Goal: Information Seeking & Learning: Learn about a topic

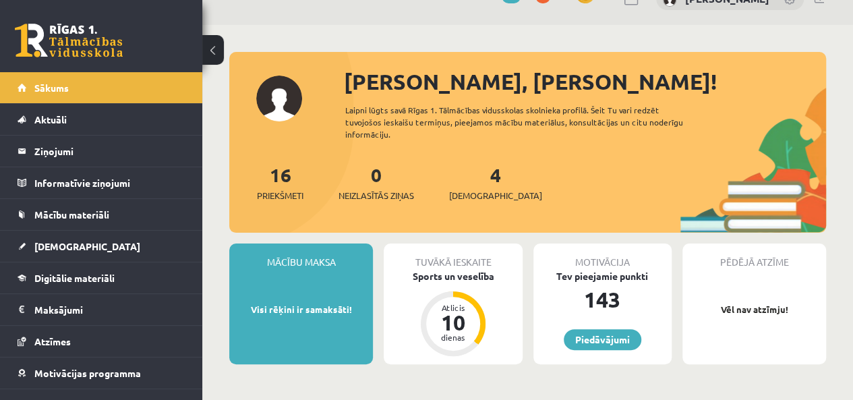
scroll to position [27, 0]
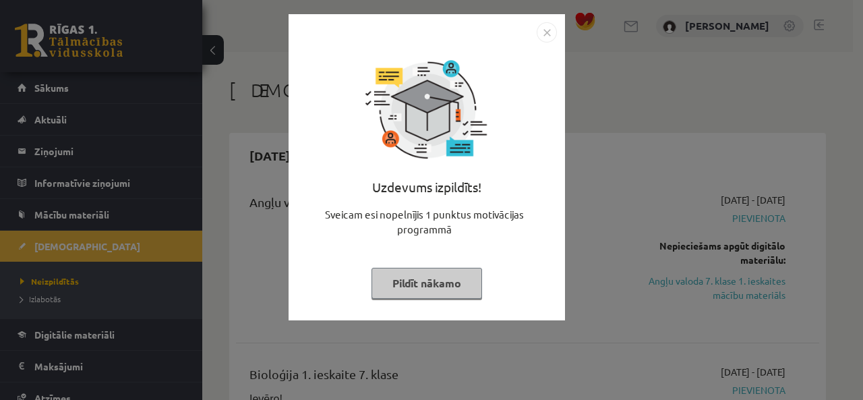
click at [452, 282] on button "Pildīt nākamo" at bounding box center [426, 283] width 111 height 31
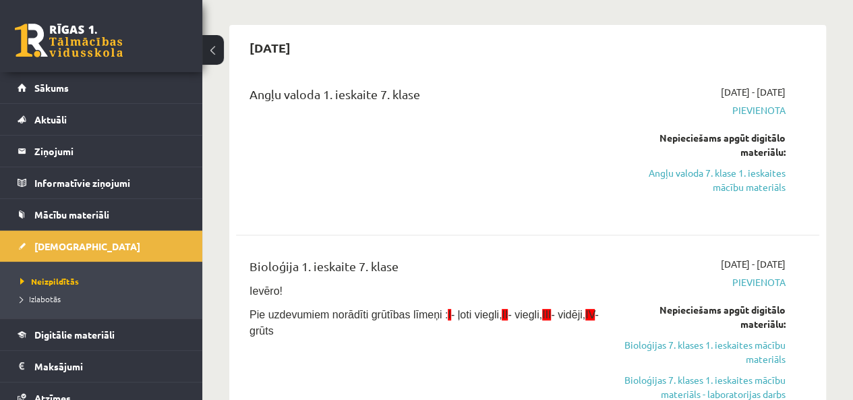
scroll to position [135, 0]
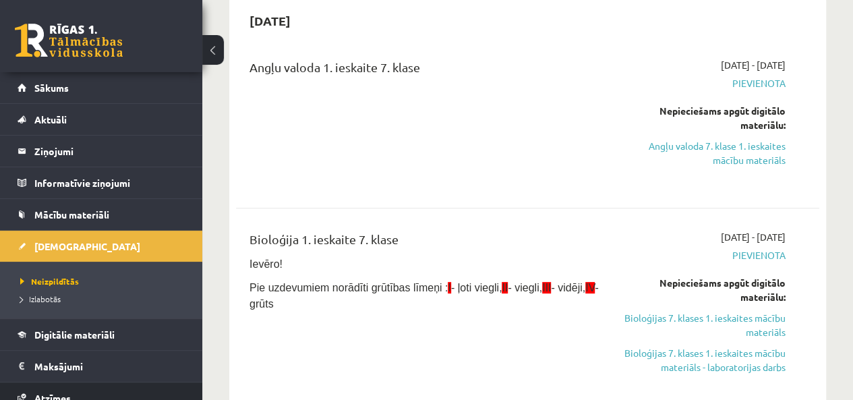
click at [67, 389] on link "Atzīmes" at bounding box center [102, 397] width 168 height 31
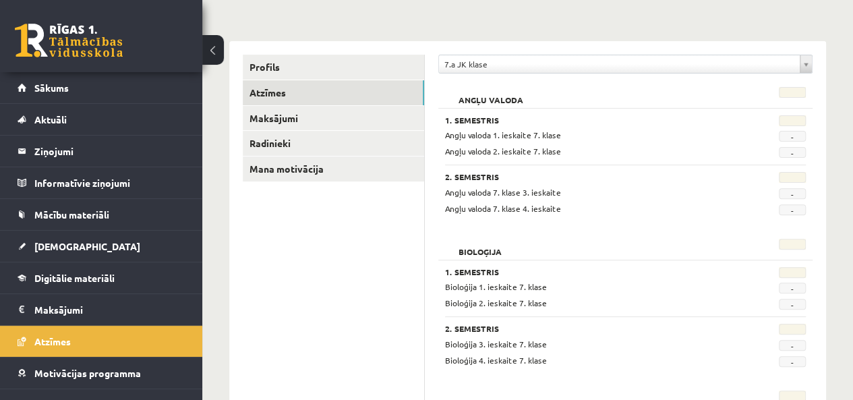
click at [326, 109] on link "Maksājumi" at bounding box center [333, 118] width 181 height 25
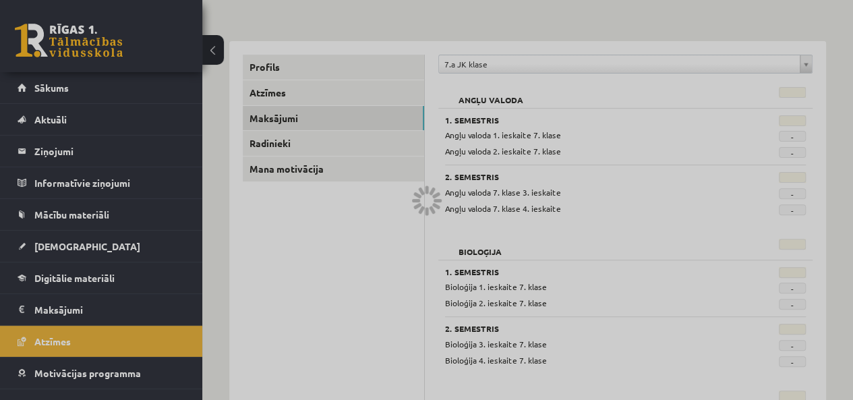
click at [59, 95] on div at bounding box center [426, 200] width 853 height 400
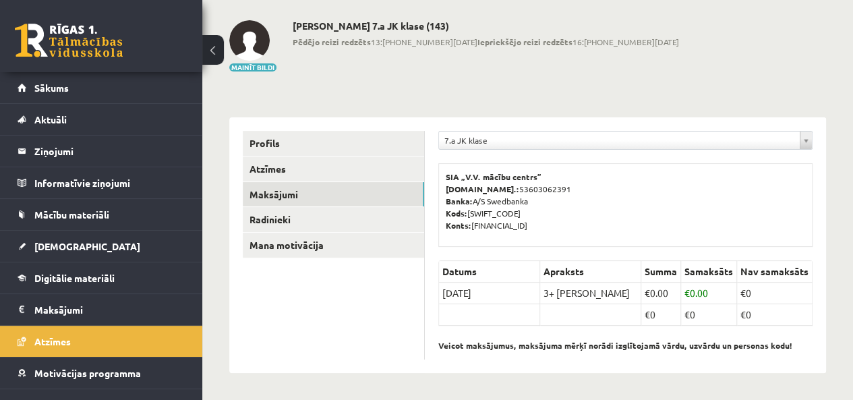
click at [435, 144] on div "**********" at bounding box center [625, 244] width 401 height 255
click at [435, 146] on div "**********" at bounding box center [625, 244] width 401 height 255
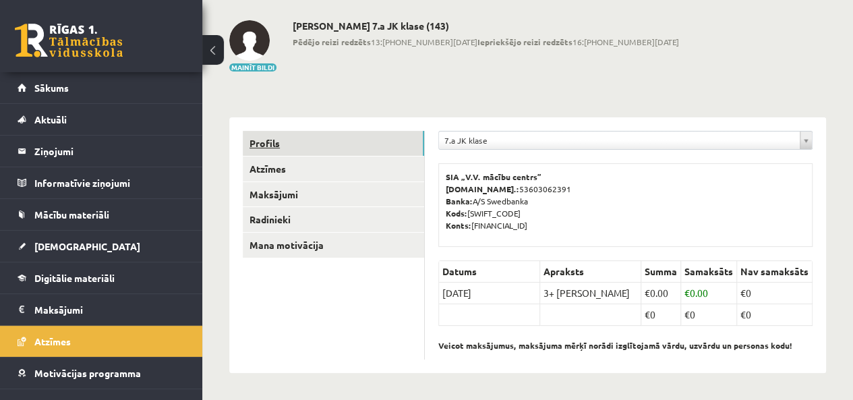
click at [337, 156] on link "Profils" at bounding box center [333, 143] width 181 height 25
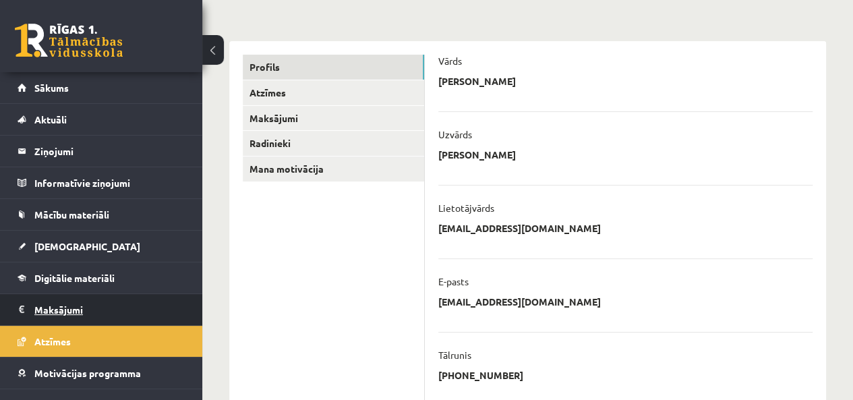
click at [67, 306] on legend "Maksājumi 0" at bounding box center [109, 309] width 151 height 31
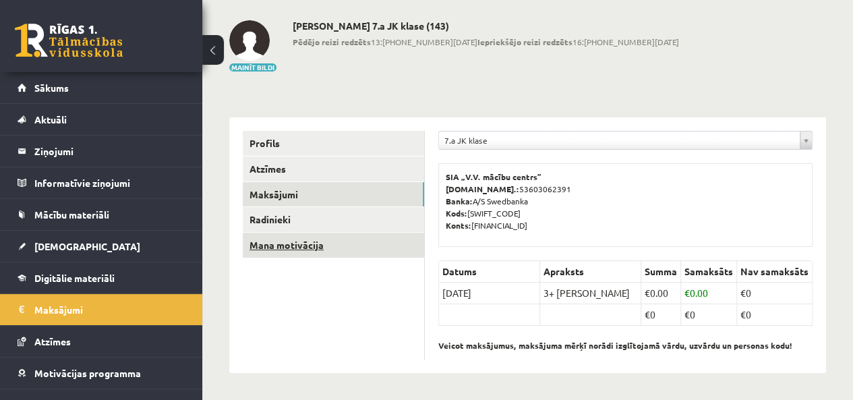
scroll to position [57, 0]
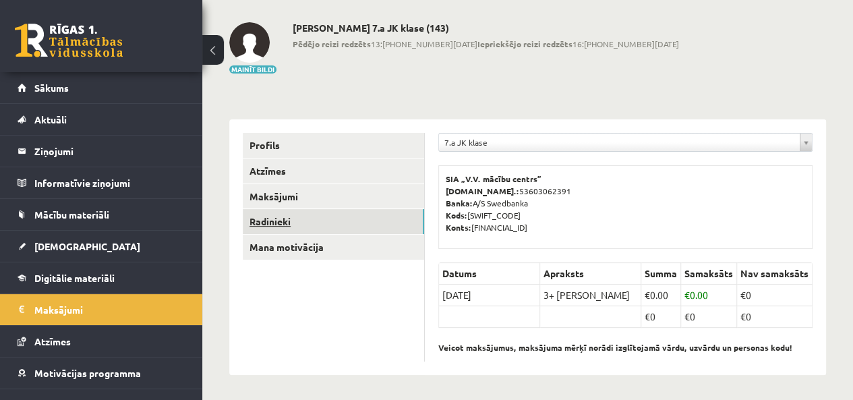
click at [267, 222] on link "Radinieki" at bounding box center [333, 221] width 181 height 25
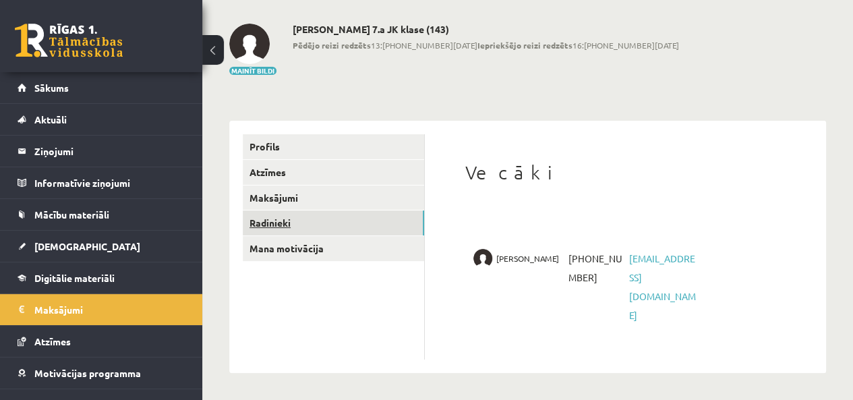
scroll to position [17, 0]
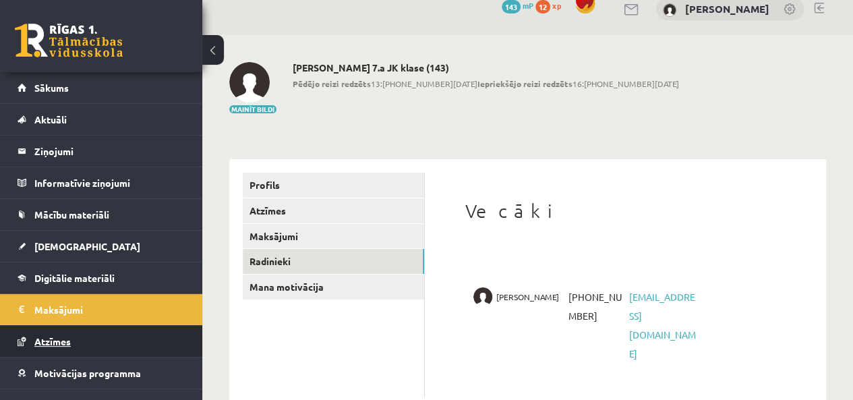
click at [59, 348] on link "Atzīmes" at bounding box center [102, 341] width 168 height 31
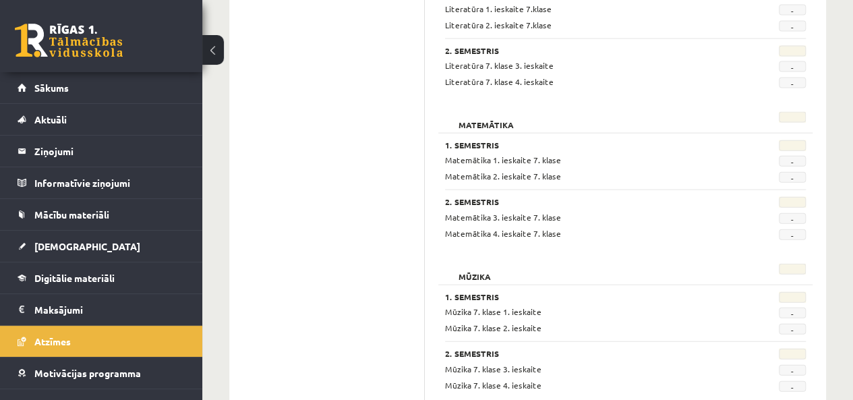
scroll to position [1419, 0]
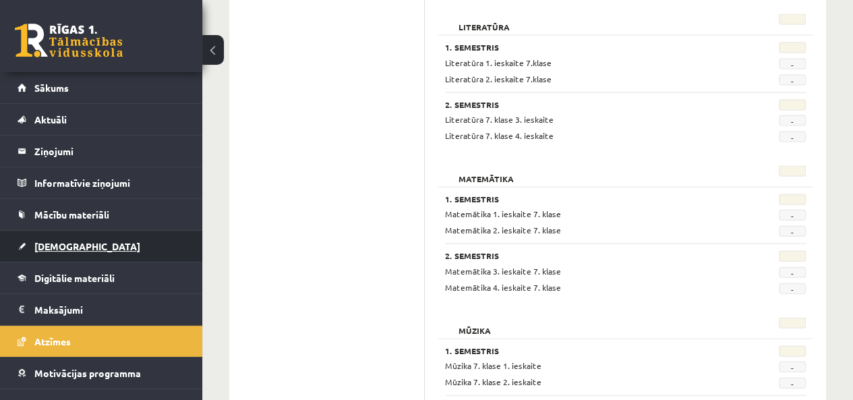
click at [53, 245] on span "[DEMOGRAPHIC_DATA]" at bounding box center [87, 246] width 106 height 12
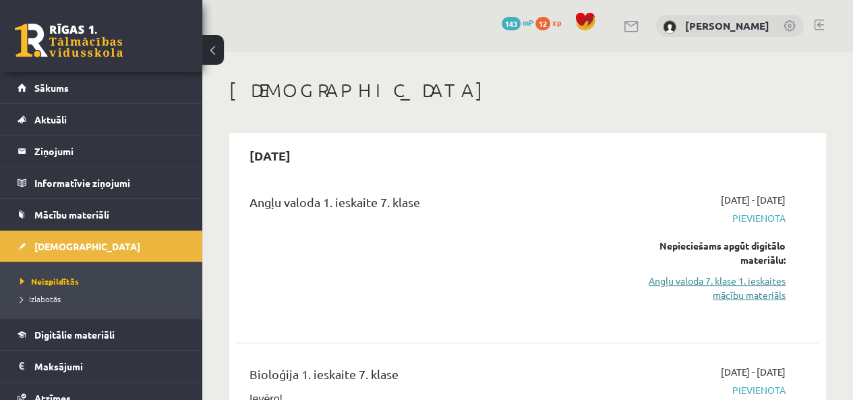
click at [734, 284] on link "Angļu valoda 7. klase 1. ieskaites mācību materiāls" at bounding box center [702, 288] width 165 height 28
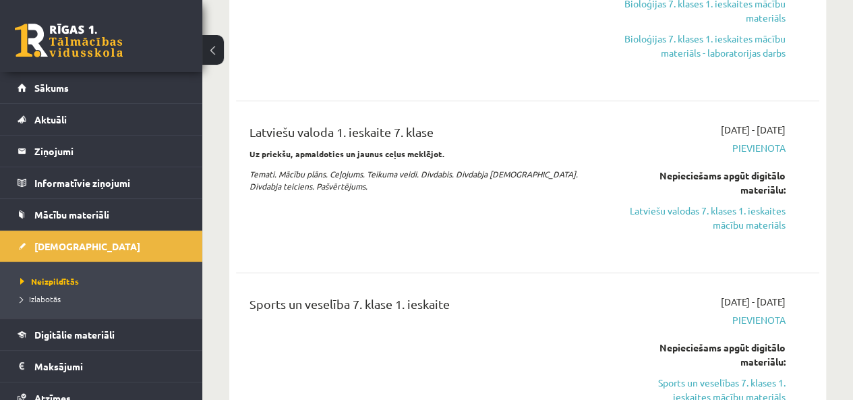
scroll to position [476, 0]
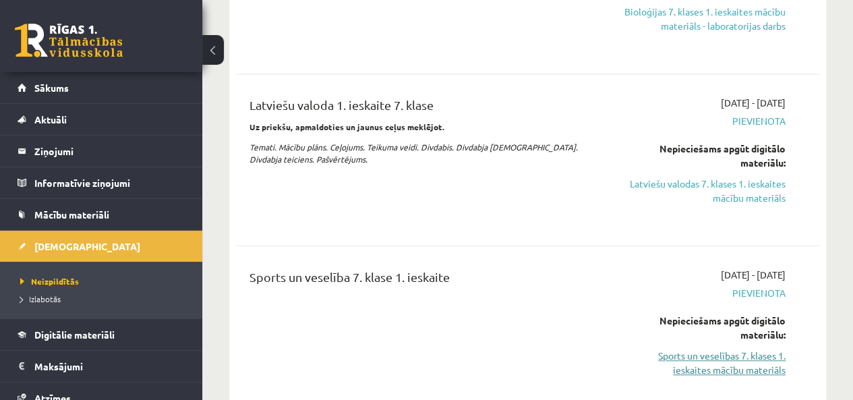
click at [780, 363] on link "Sports un veselības 7. klases 1. ieskaites mācību materiāls" at bounding box center [702, 362] width 165 height 28
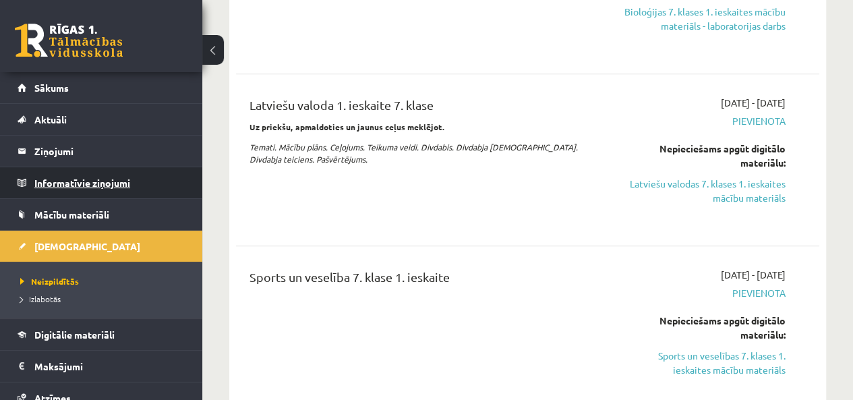
click at [80, 180] on legend "Informatīvie ziņojumi 0" at bounding box center [109, 182] width 151 height 31
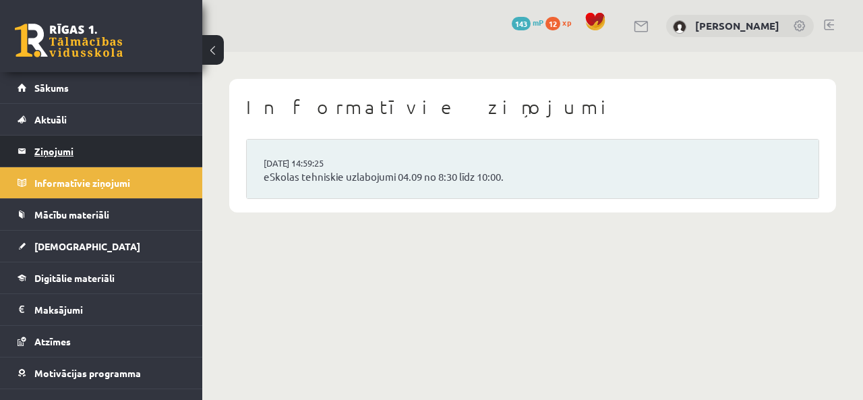
click at [47, 153] on legend "Ziņojumi 0" at bounding box center [109, 150] width 151 height 31
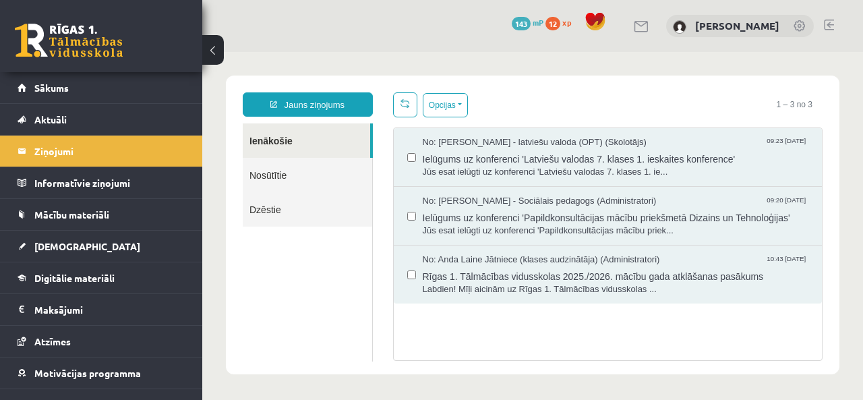
click at [268, 173] on link "Nosūtītie" at bounding box center [307, 175] width 129 height 34
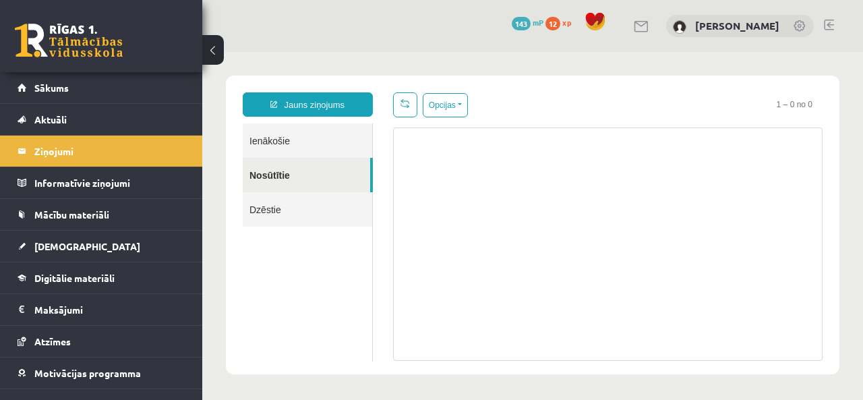
drag, startPoint x: 834, startPoint y: 22, endPoint x: 826, endPoint y: 25, distance: 8.5
click at [826, 25] on div "0 Dāvanas 143 mP 12 xp Jānis Caucis" at bounding box center [532, 26] width 661 height 52
click at [826, 25] on link at bounding box center [829, 25] width 10 height 11
